Goal: Navigation & Orientation: Find specific page/section

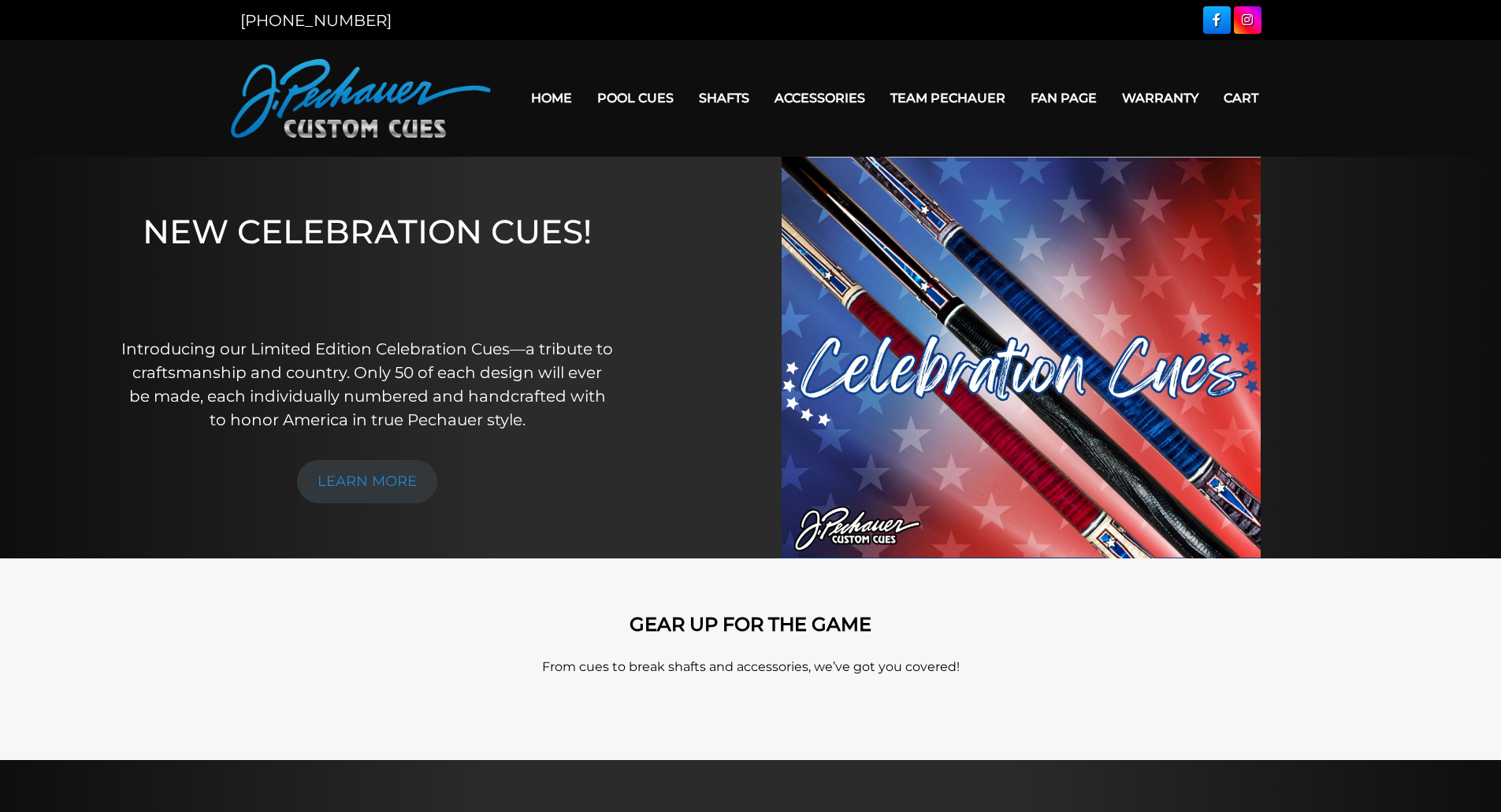
click at [399, 102] on img at bounding box center [361, 99] width 260 height 79
click at [568, 94] on link "Home" at bounding box center [551, 98] width 66 height 40
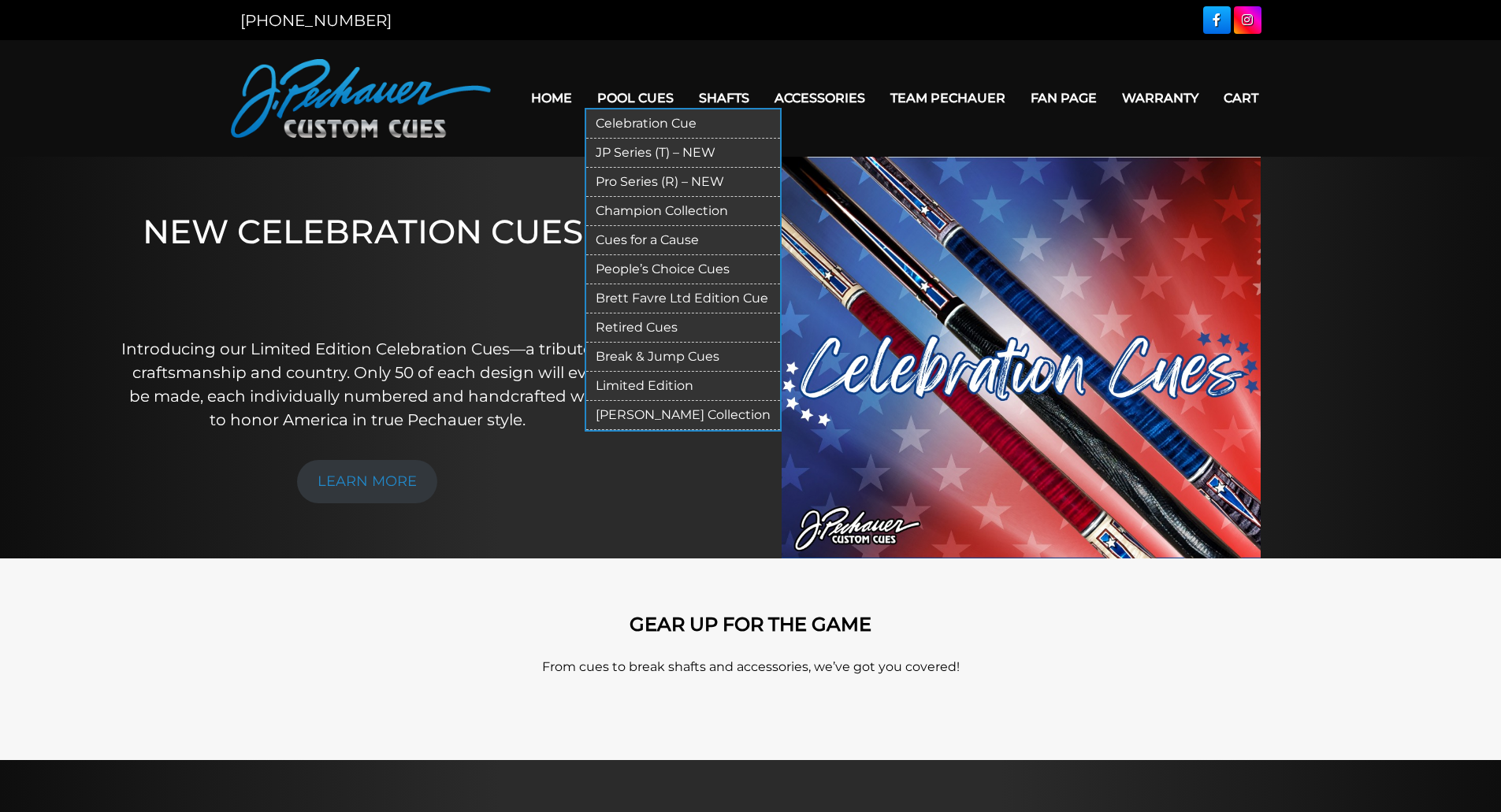
click at [620, 98] on link "Pool Cues" at bounding box center [635, 98] width 101 height 40
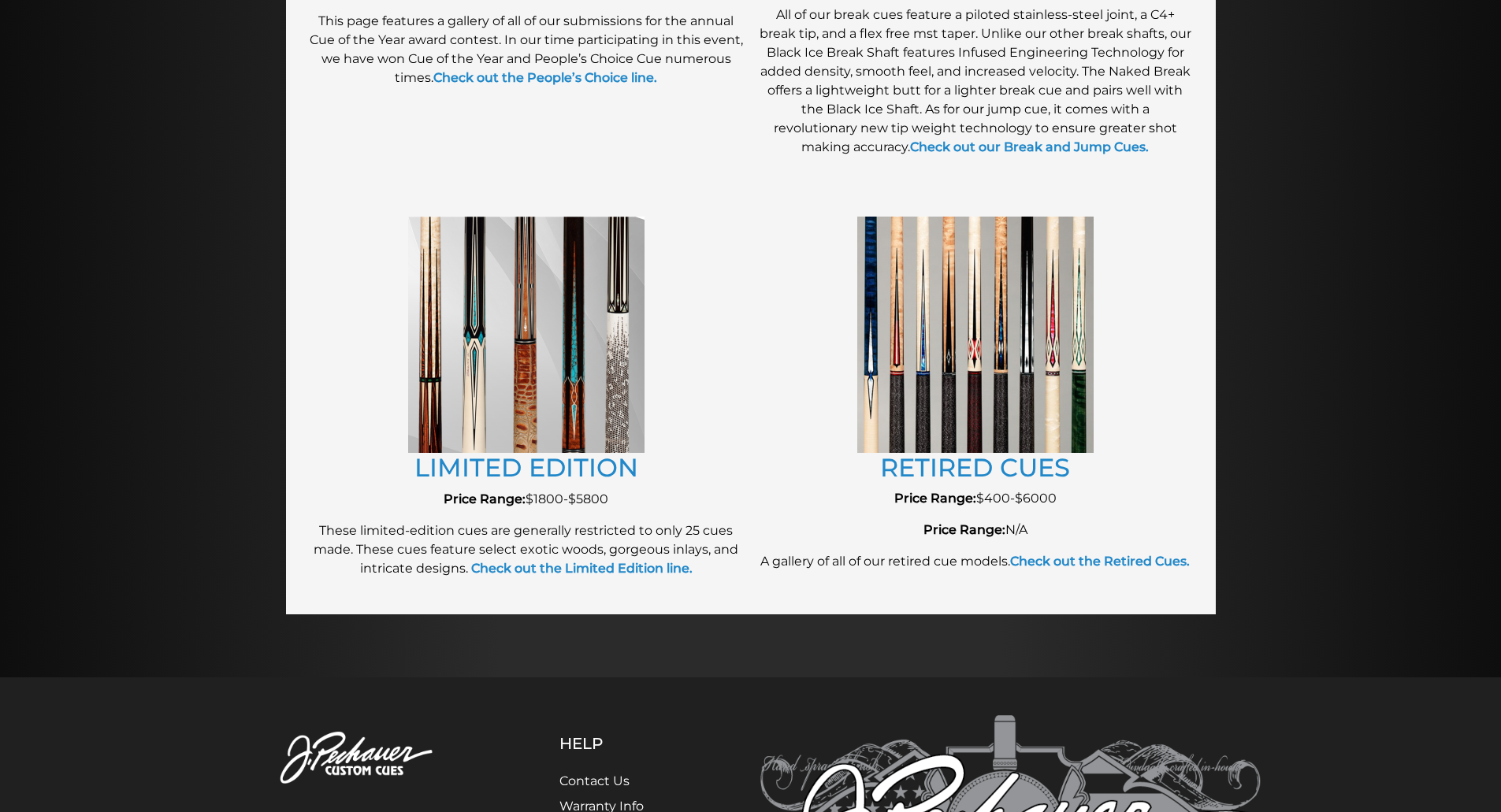
scroll to position [1830, 0]
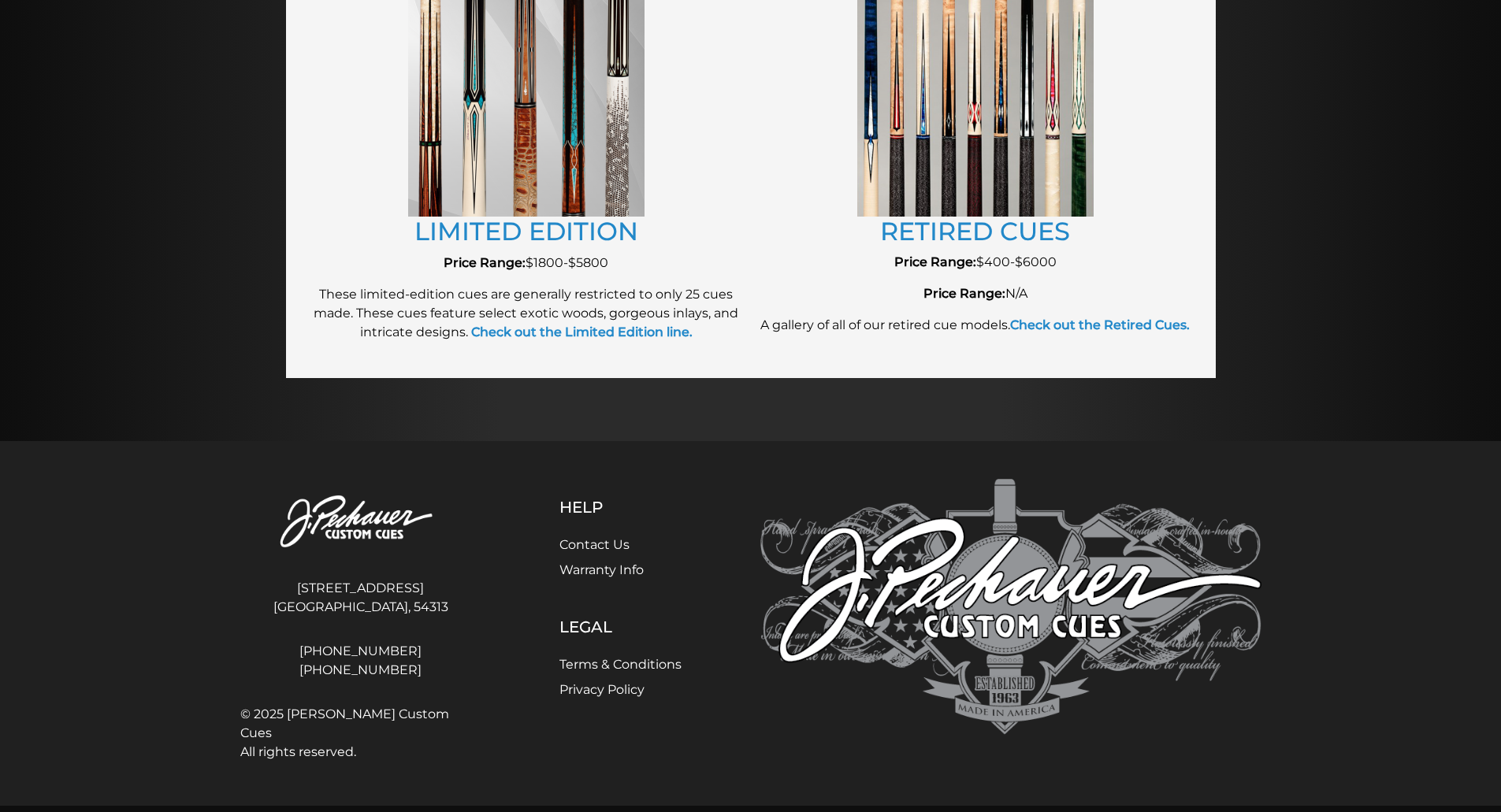
click at [879, 617] on img at bounding box center [1011, 606] width 501 height 256
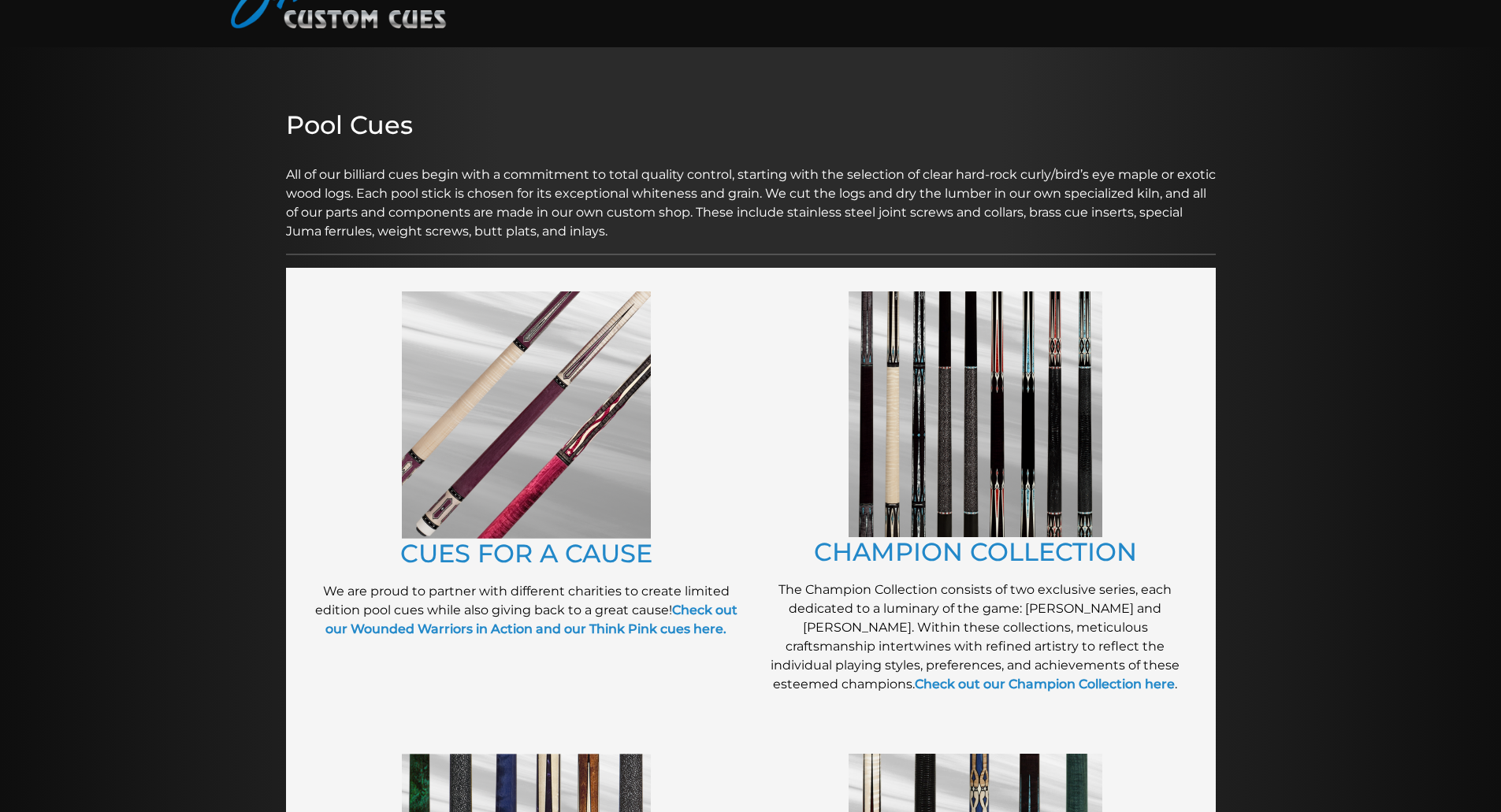
scroll to position [0, 0]
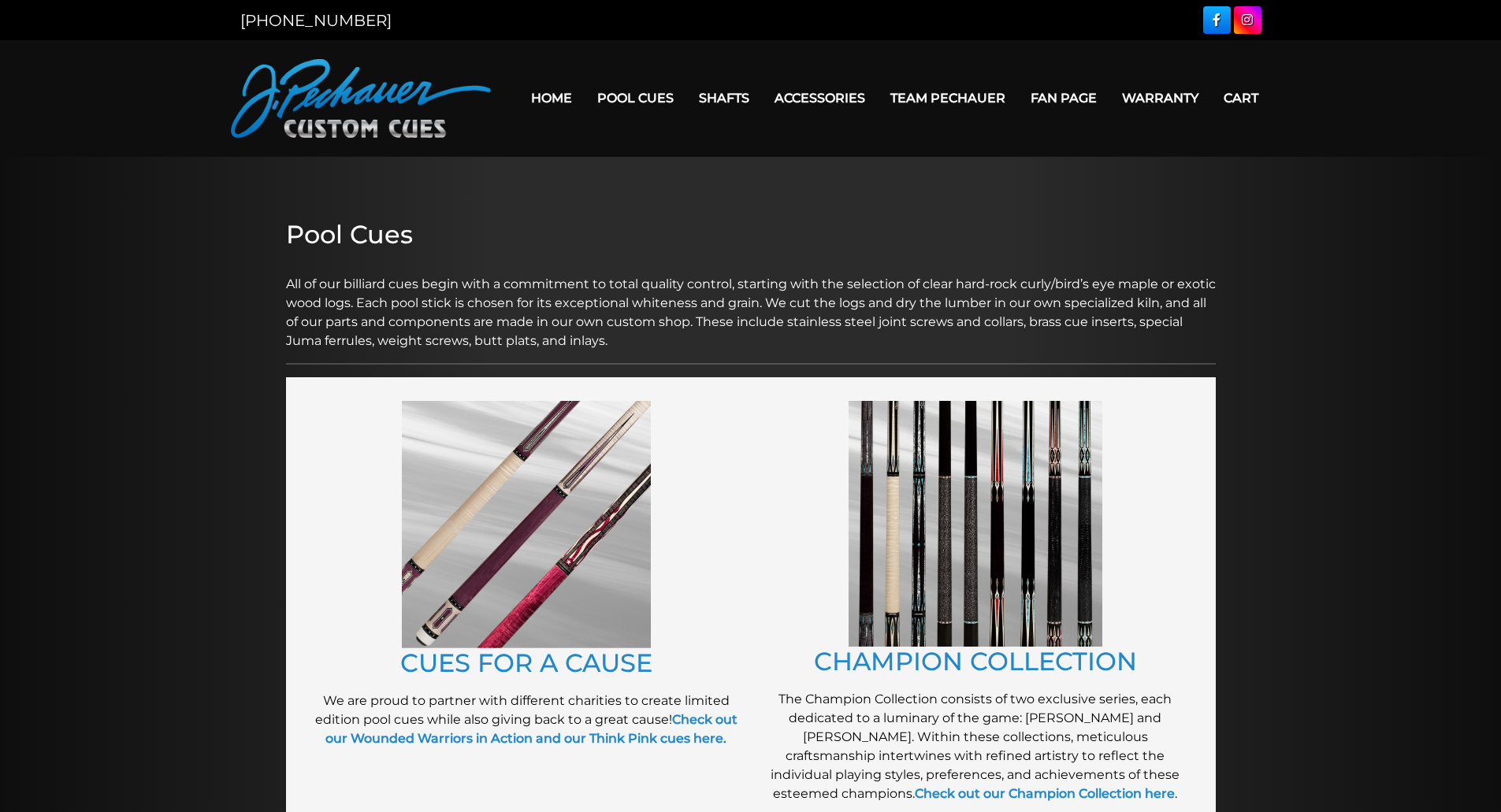
click at [905, 97] on link "Team Pechauer" at bounding box center [947, 98] width 140 height 40
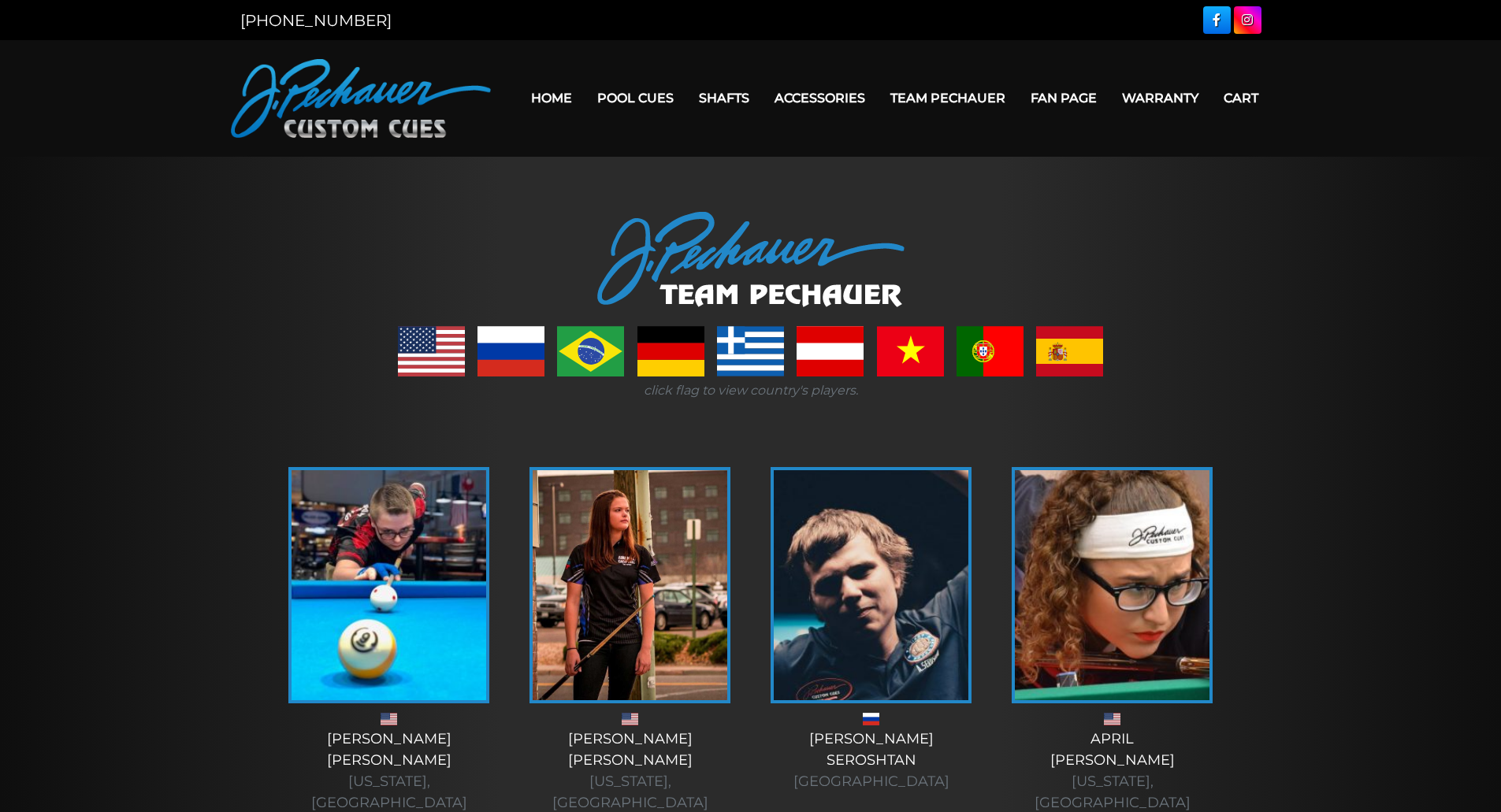
click at [1210, 25] on link at bounding box center [1216, 20] width 27 height 27
